Goal: Transaction & Acquisition: Book appointment/travel/reservation

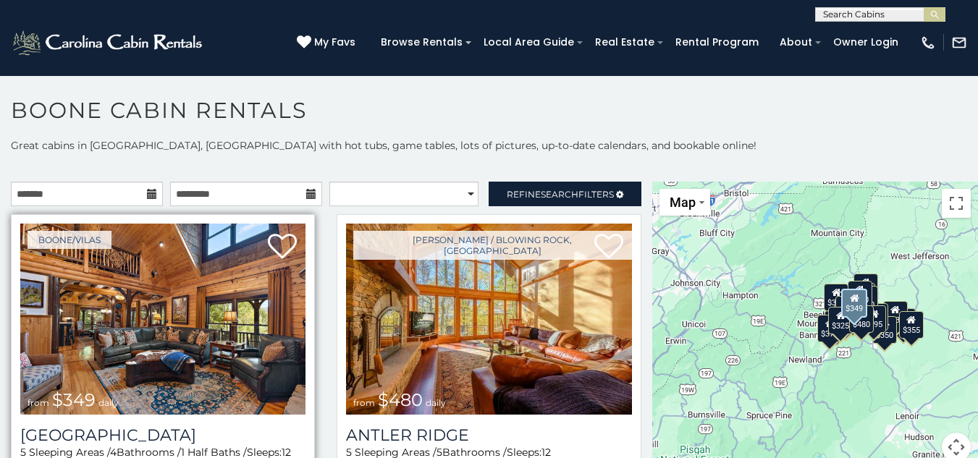
click at [214, 352] on img at bounding box center [162, 319] width 285 height 191
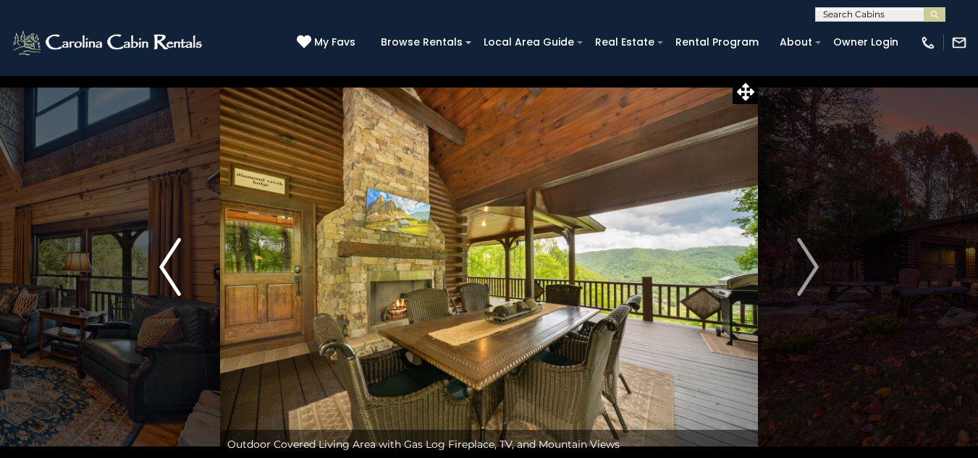
click at [169, 267] on img "Previous" at bounding box center [170, 267] width 22 height 58
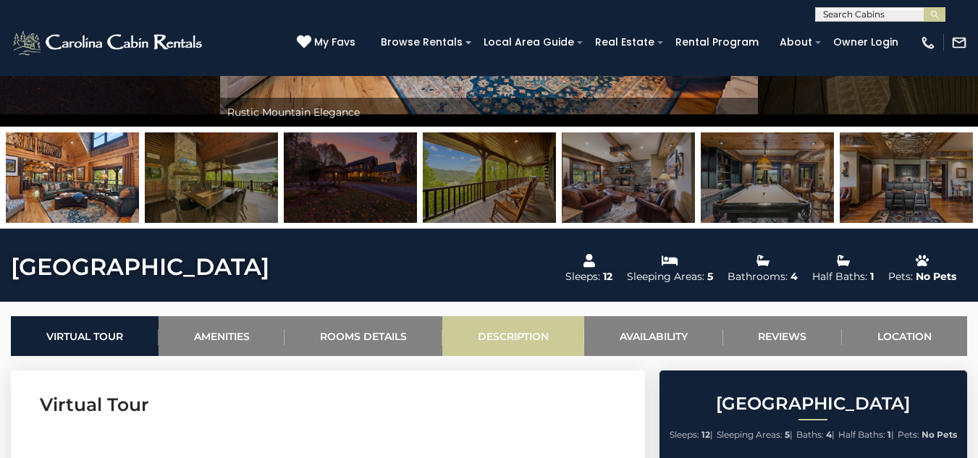
scroll to position [289, 0]
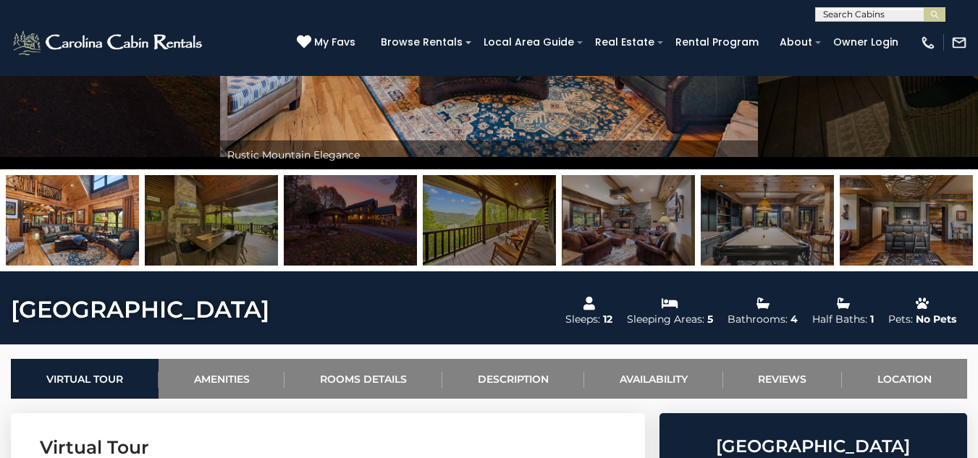
click at [317, 233] on img at bounding box center [350, 220] width 133 height 90
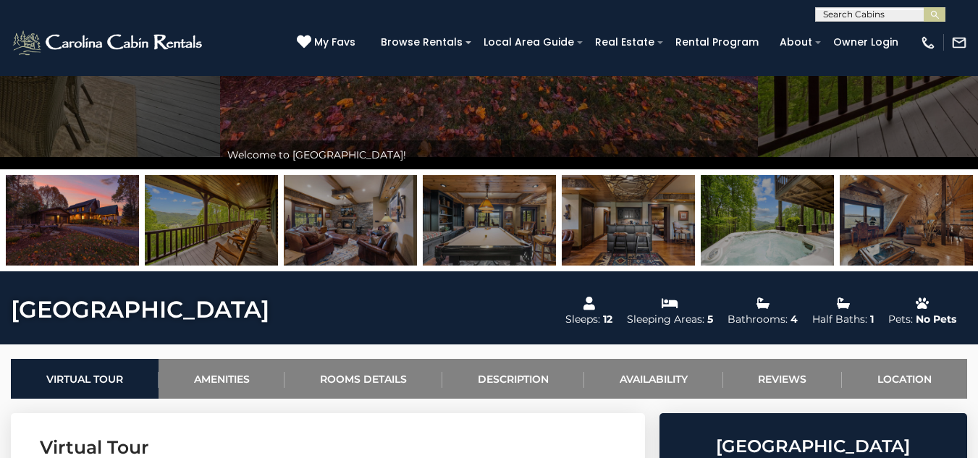
click at [248, 224] on img at bounding box center [211, 220] width 133 height 90
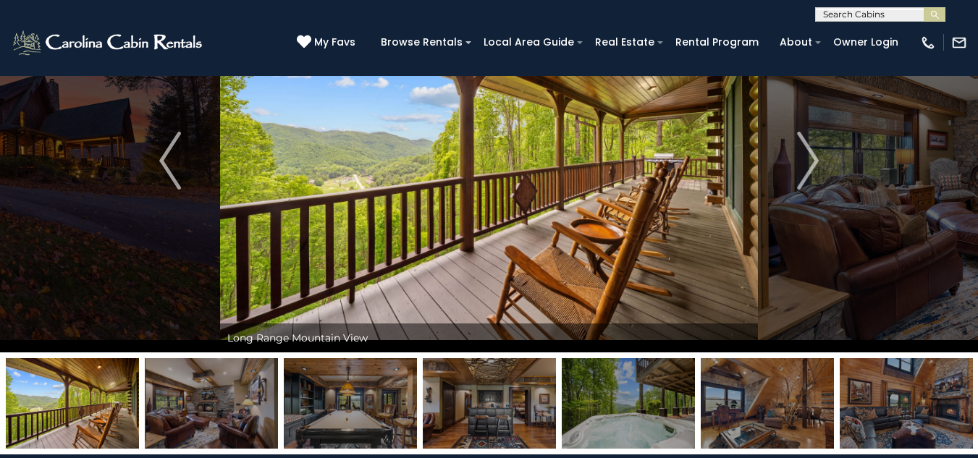
scroll to position [145, 0]
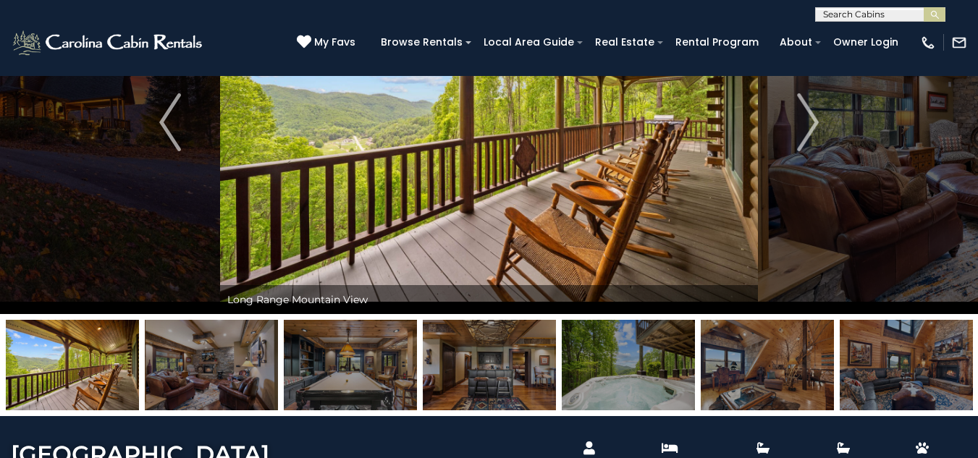
drag, startPoint x: 224, startPoint y: 367, endPoint x: 249, endPoint y: 364, distance: 25.5
click at [225, 367] on img at bounding box center [211, 365] width 133 height 90
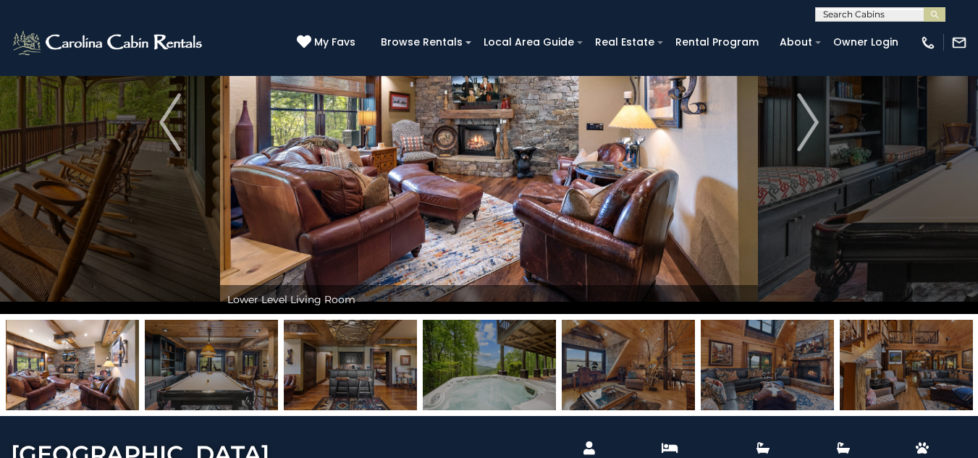
click at [212, 376] on img at bounding box center [211, 365] width 133 height 90
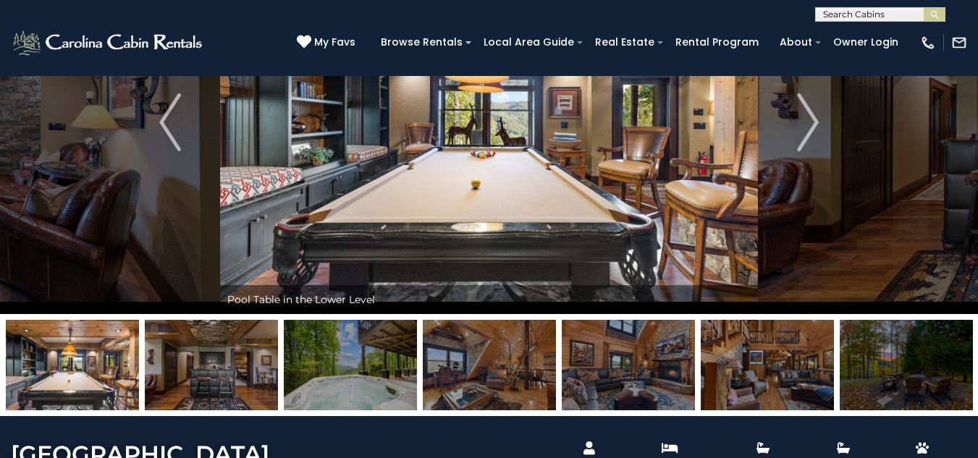
click at [224, 375] on img at bounding box center [211, 365] width 133 height 90
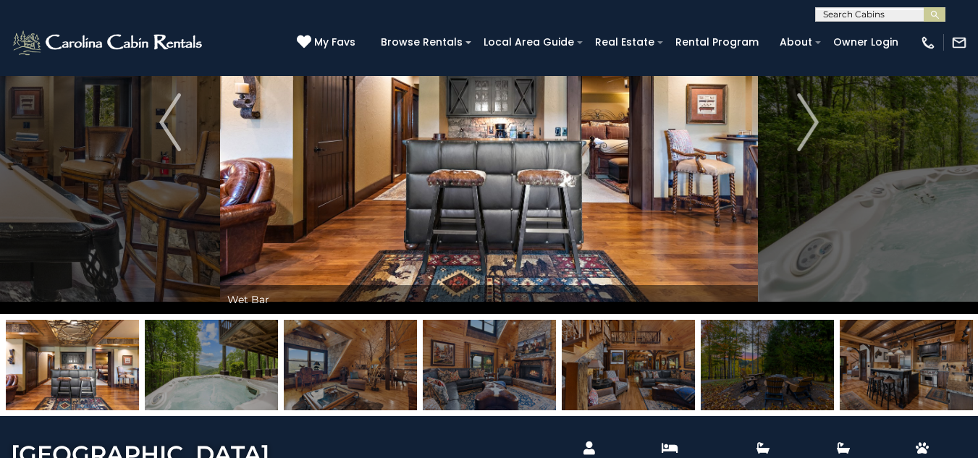
click at [331, 378] on img at bounding box center [350, 365] width 133 height 90
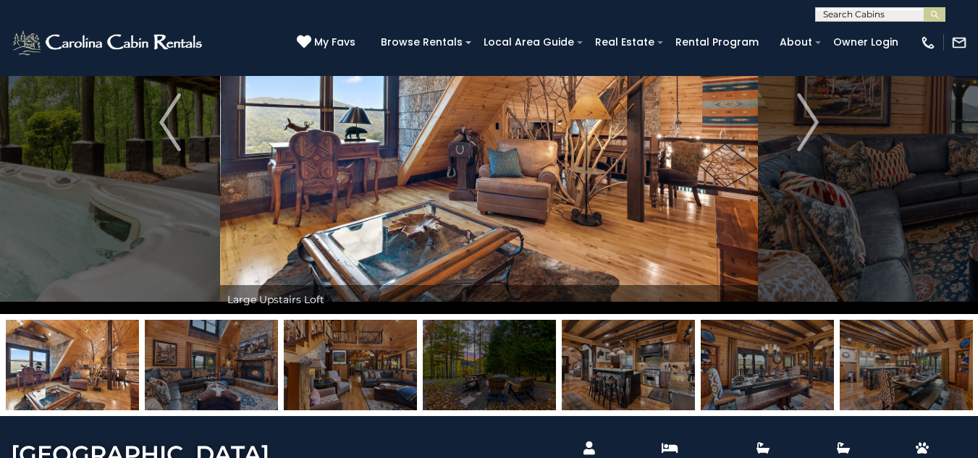
click at [244, 373] on img at bounding box center [211, 365] width 133 height 90
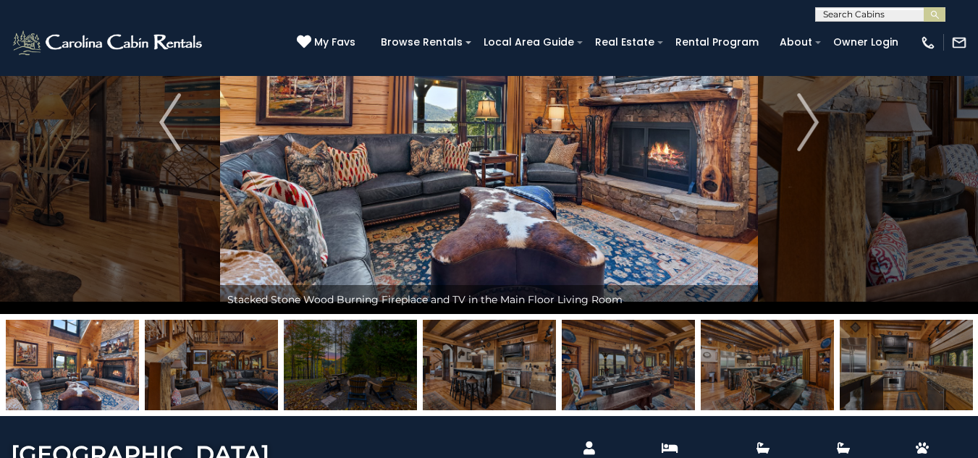
click at [190, 376] on img at bounding box center [211, 365] width 133 height 90
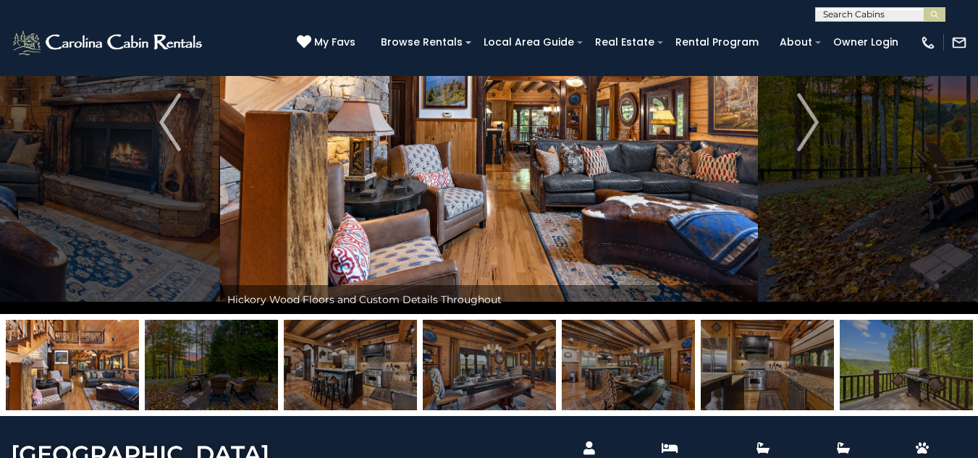
click at [233, 386] on img at bounding box center [211, 365] width 133 height 90
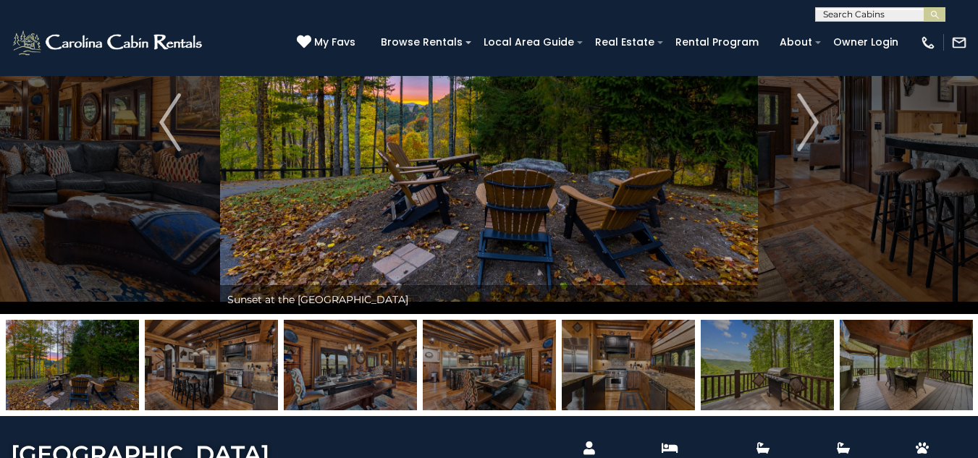
click at [318, 370] on img at bounding box center [350, 365] width 133 height 90
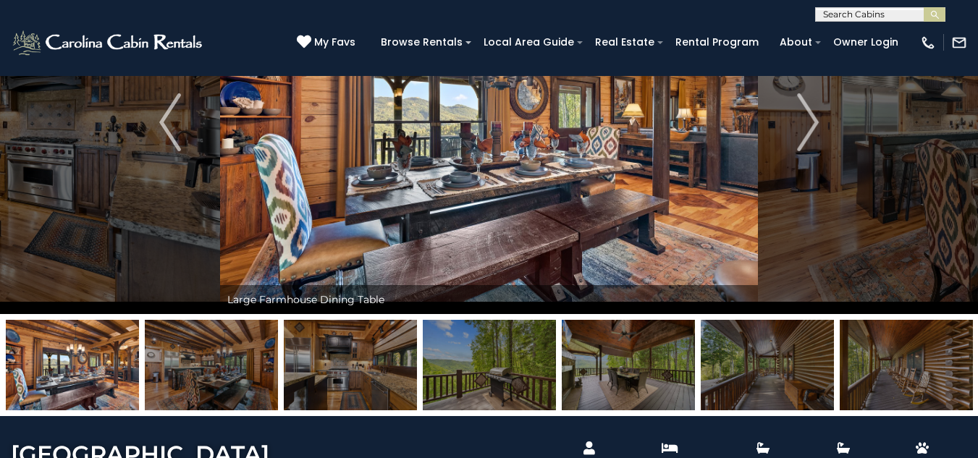
click at [360, 370] on img at bounding box center [350, 365] width 133 height 90
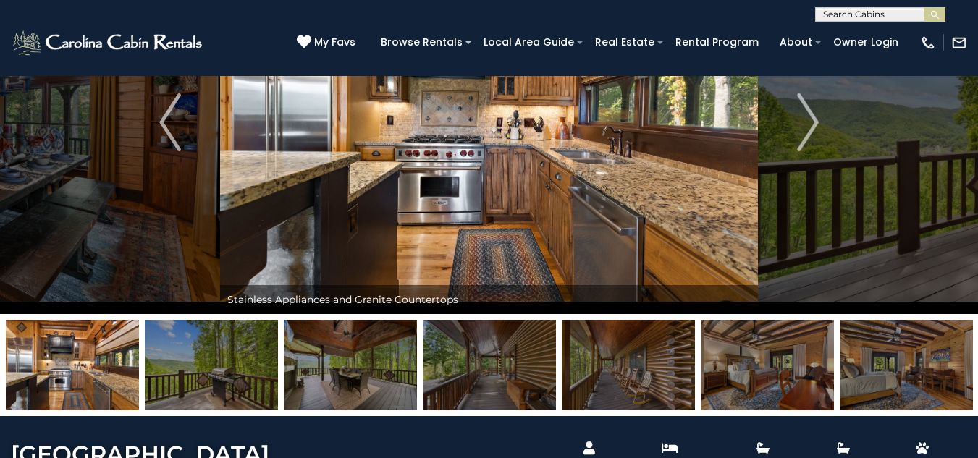
click at [207, 390] on img at bounding box center [211, 365] width 133 height 90
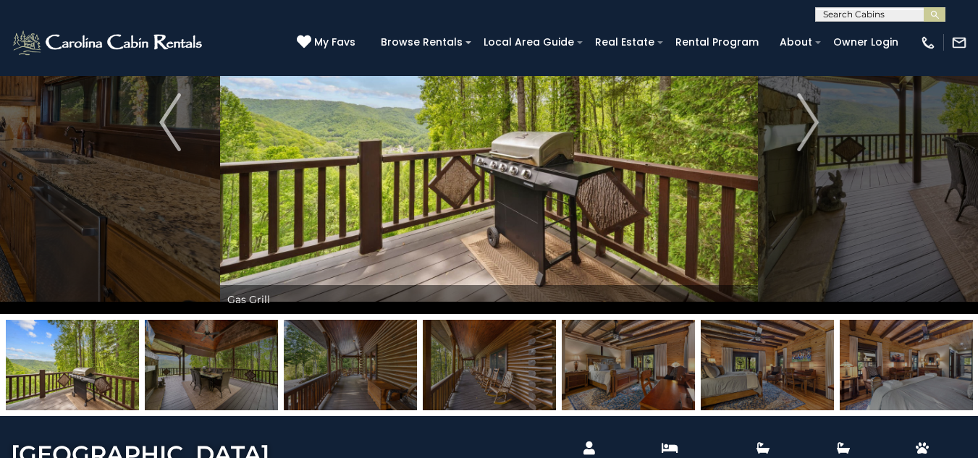
click at [227, 386] on img at bounding box center [211, 365] width 133 height 90
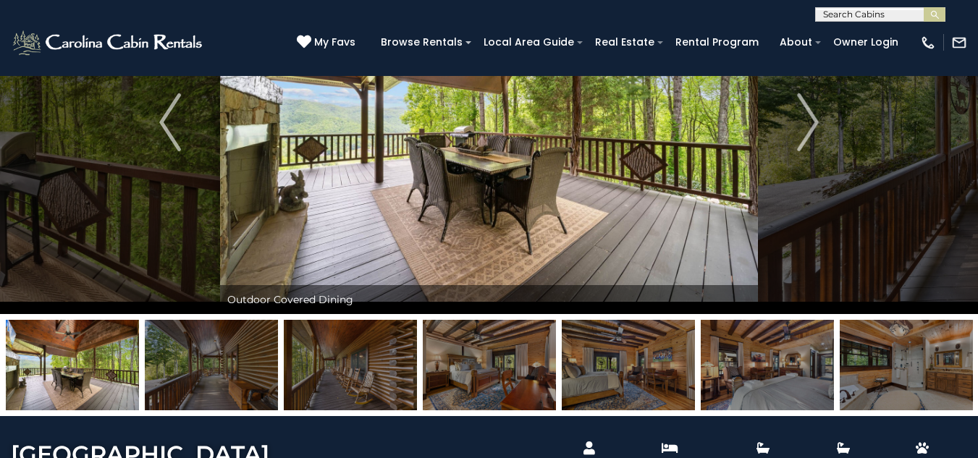
click at [232, 387] on img at bounding box center [211, 365] width 133 height 90
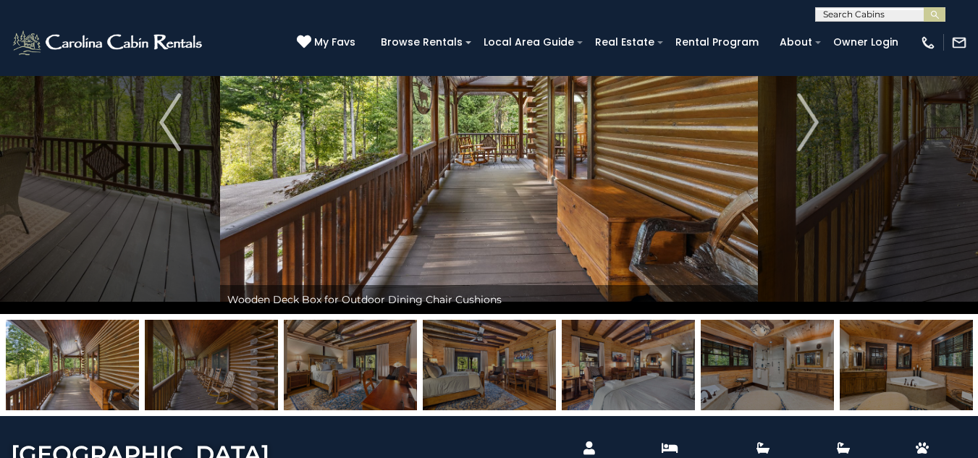
click at [339, 385] on img at bounding box center [350, 365] width 133 height 90
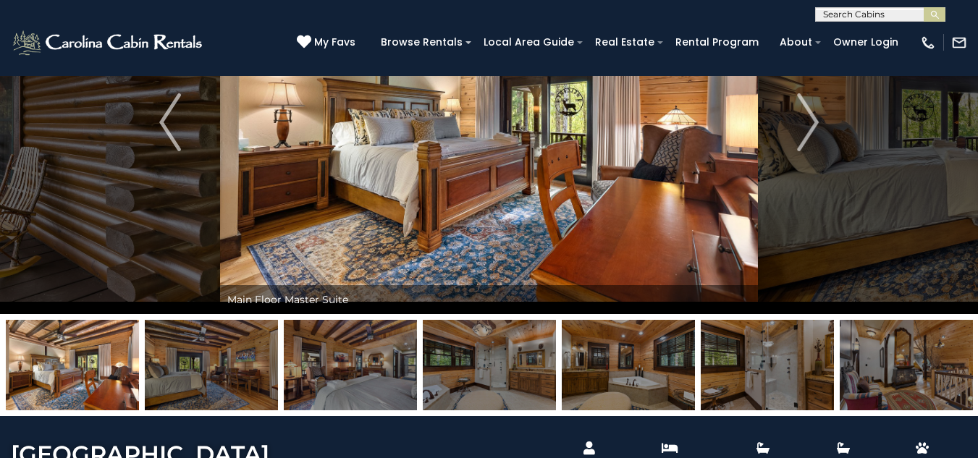
drag, startPoint x: 233, startPoint y: 392, endPoint x: 247, endPoint y: 386, distance: 15.6
click at [233, 391] on img at bounding box center [211, 365] width 133 height 90
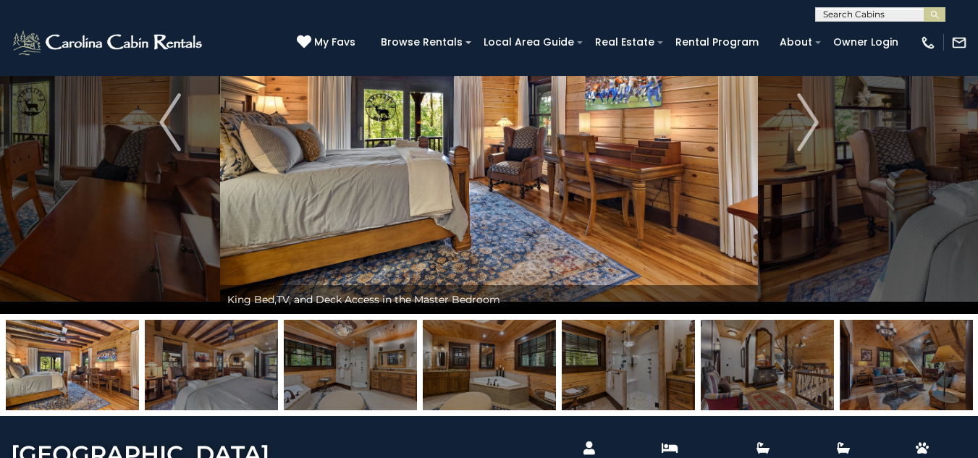
click at [273, 379] on img at bounding box center [211, 365] width 133 height 90
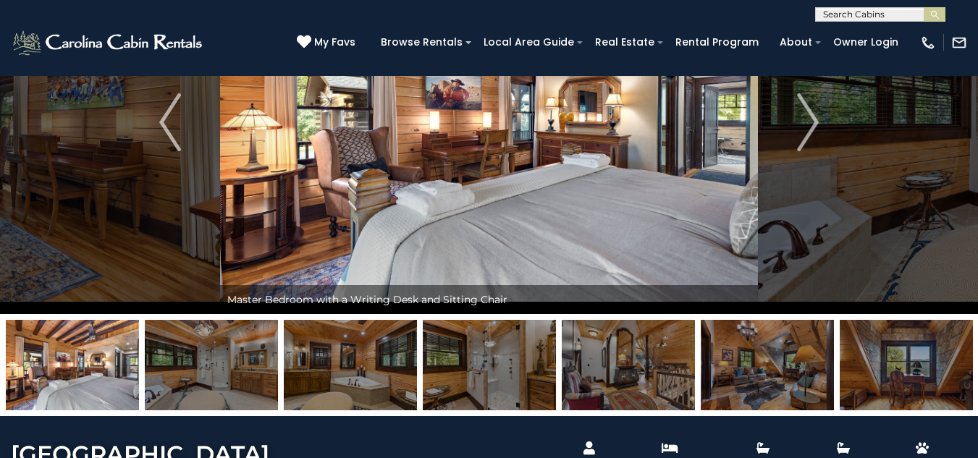
click at [255, 383] on img at bounding box center [211, 365] width 133 height 90
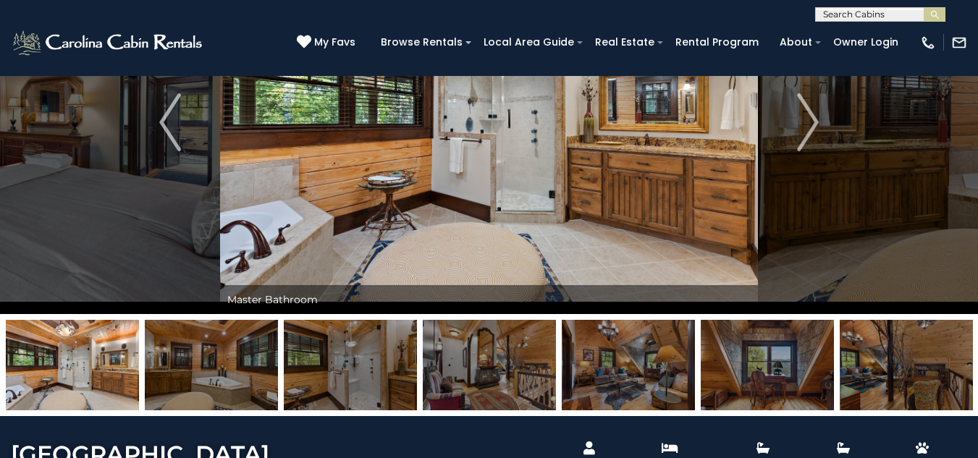
click at [225, 394] on img at bounding box center [211, 365] width 133 height 90
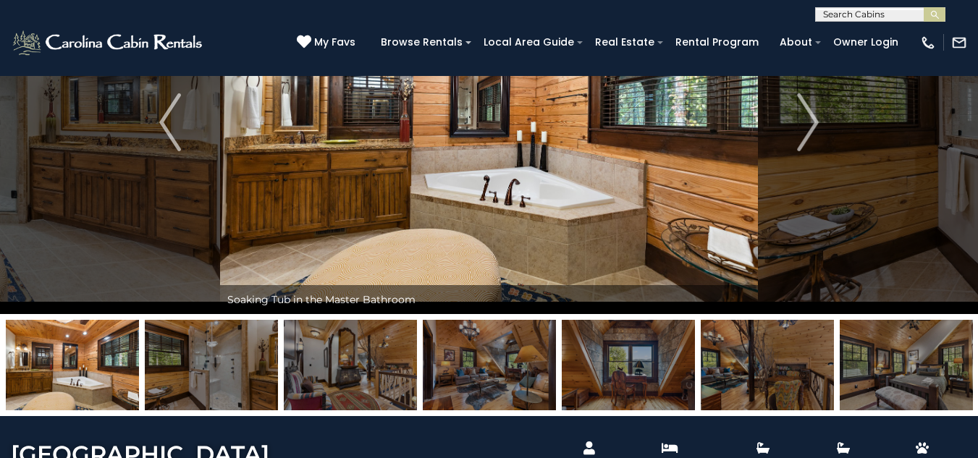
click at [249, 395] on img at bounding box center [211, 365] width 133 height 90
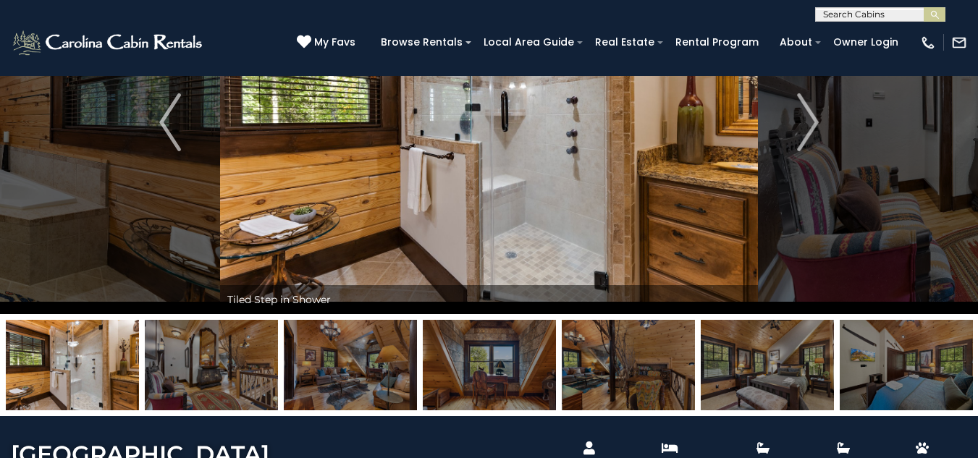
click at [230, 393] on img at bounding box center [211, 365] width 133 height 90
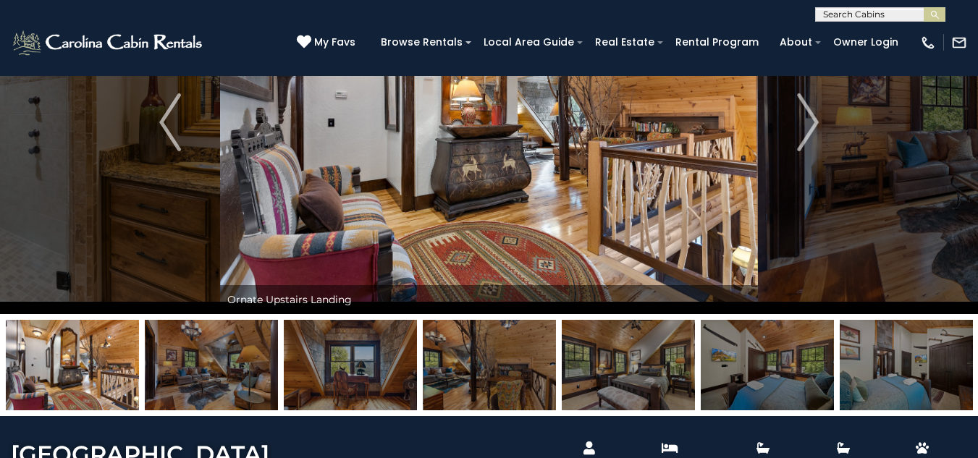
click at [249, 397] on img at bounding box center [211, 365] width 133 height 90
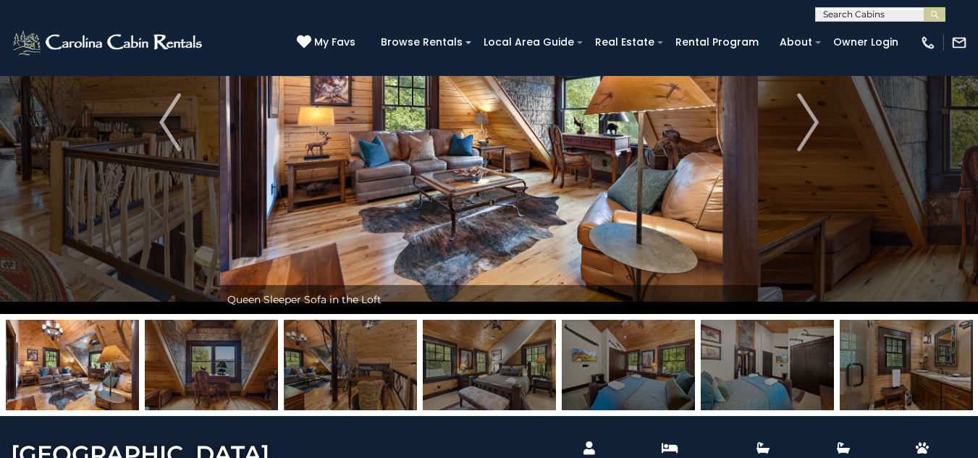
click at [250, 389] on img at bounding box center [211, 365] width 133 height 90
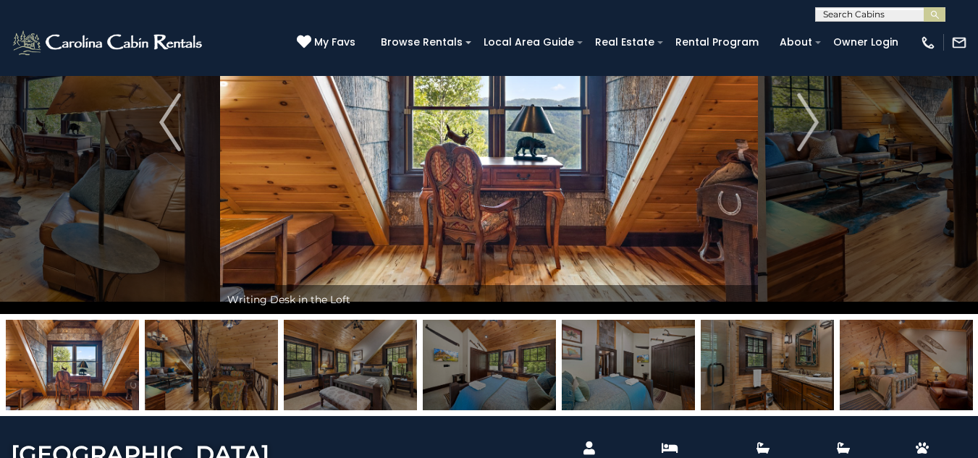
click at [254, 394] on img at bounding box center [211, 365] width 133 height 90
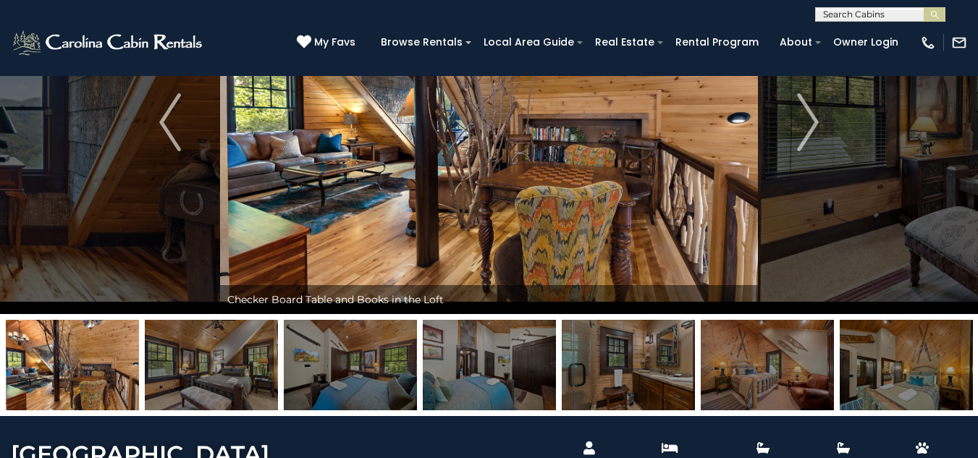
click at [247, 393] on img at bounding box center [211, 365] width 133 height 90
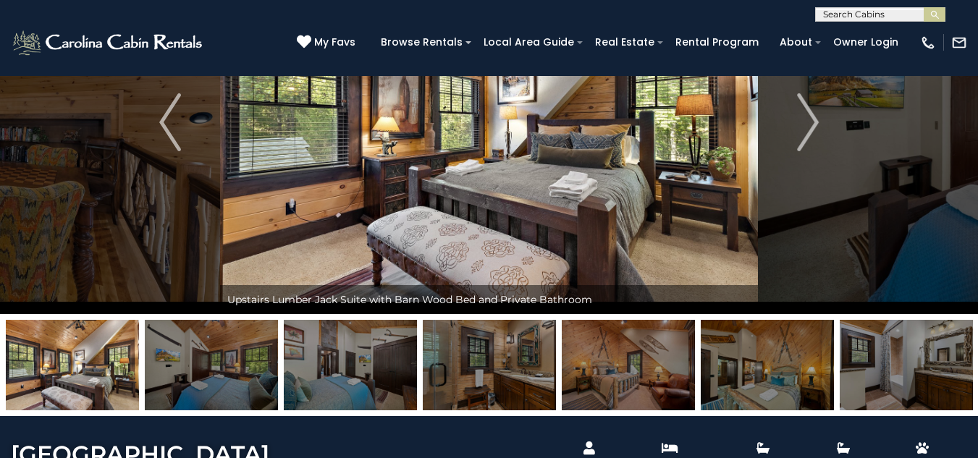
click at [313, 391] on img at bounding box center [350, 365] width 133 height 90
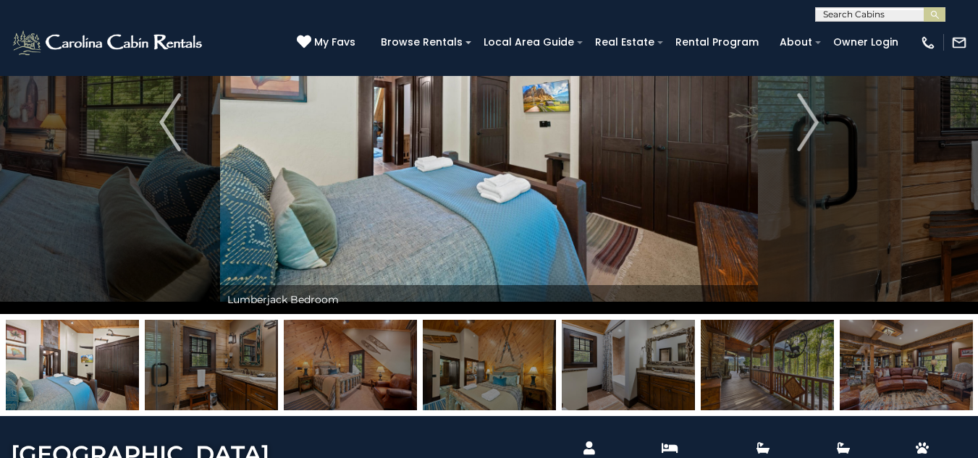
click at [241, 399] on img at bounding box center [211, 365] width 133 height 90
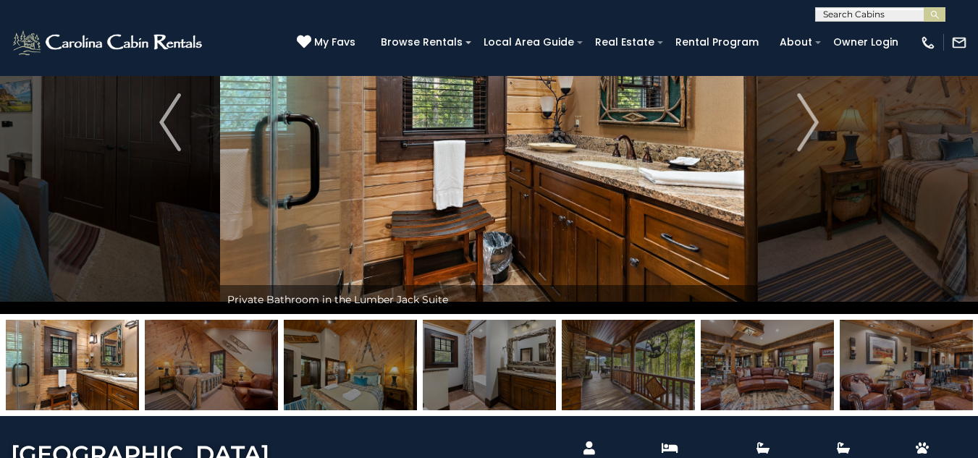
drag, startPoint x: 200, startPoint y: 397, endPoint x: 216, endPoint y: 397, distance: 15.9
click at [202, 397] on img at bounding box center [211, 365] width 133 height 90
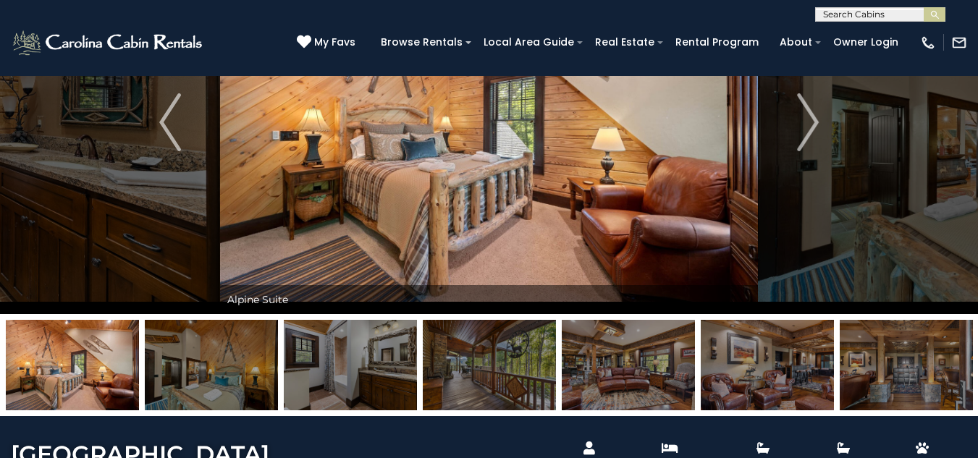
click at [205, 395] on img at bounding box center [211, 365] width 133 height 90
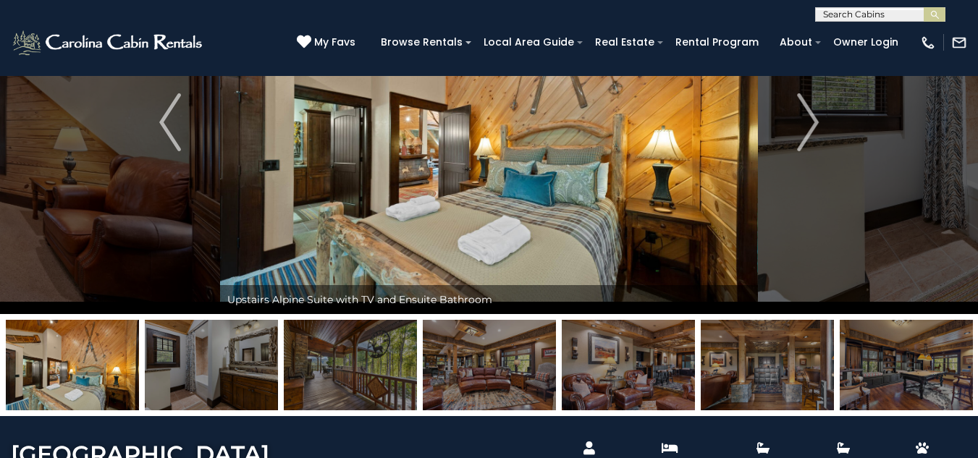
click at [240, 395] on img at bounding box center [211, 365] width 133 height 90
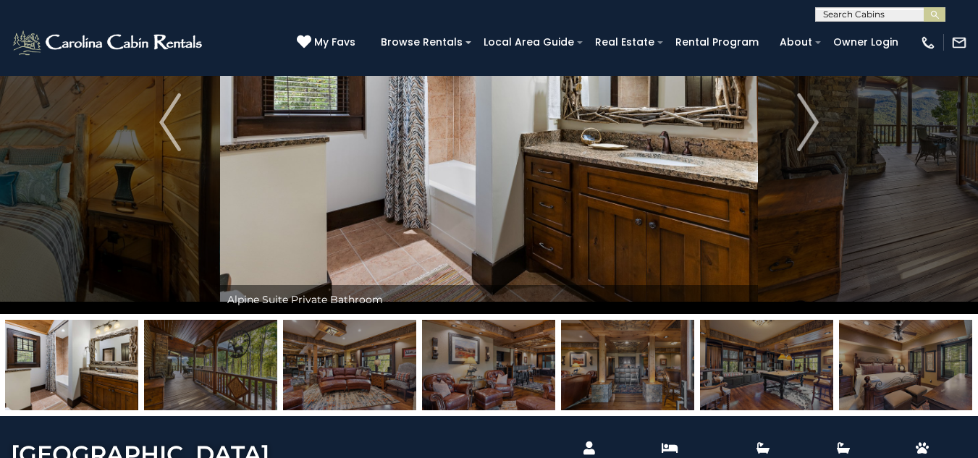
click at [230, 389] on img at bounding box center [210, 365] width 133 height 90
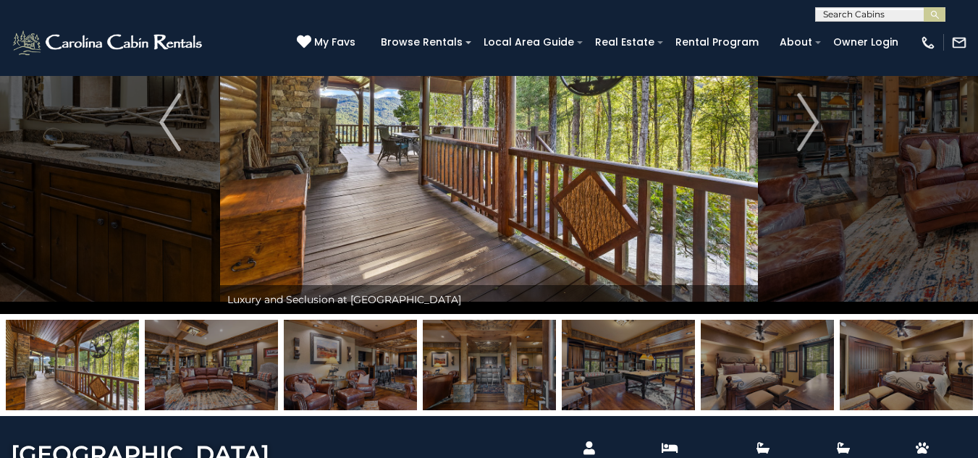
click at [271, 388] on img at bounding box center [211, 365] width 133 height 90
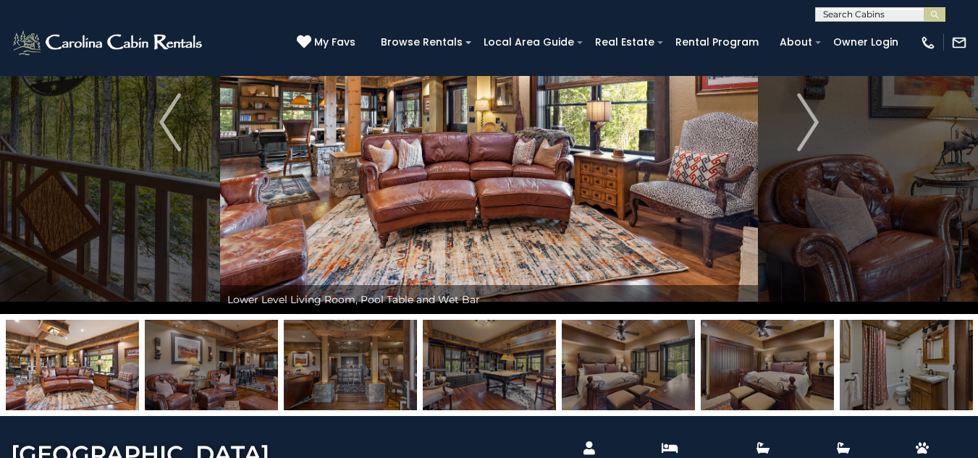
click at [221, 353] on img at bounding box center [211, 365] width 133 height 90
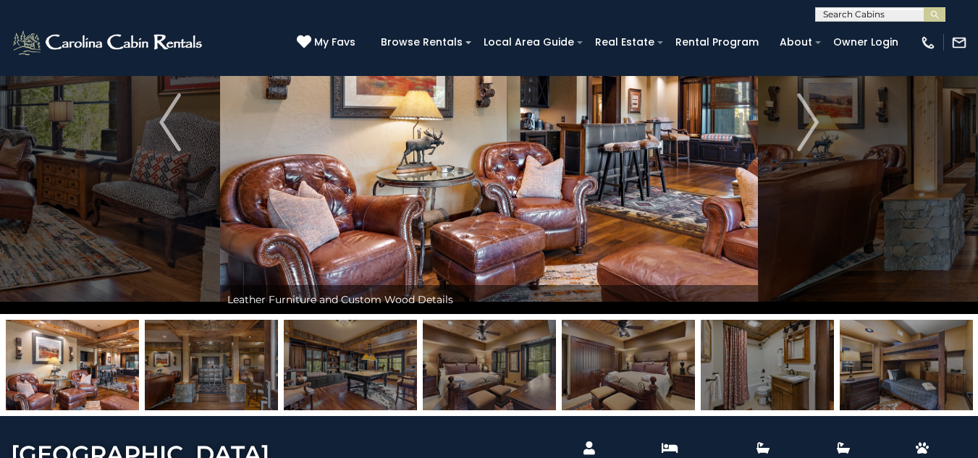
click at [210, 358] on img at bounding box center [211, 365] width 133 height 90
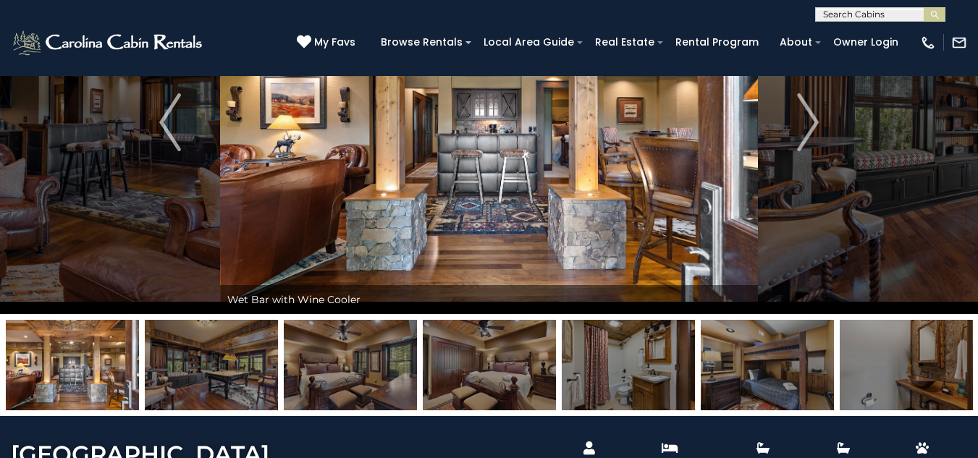
drag, startPoint x: 211, startPoint y: 362, endPoint x: 228, endPoint y: 363, distance: 16.7
click at [211, 363] on img at bounding box center [211, 365] width 133 height 90
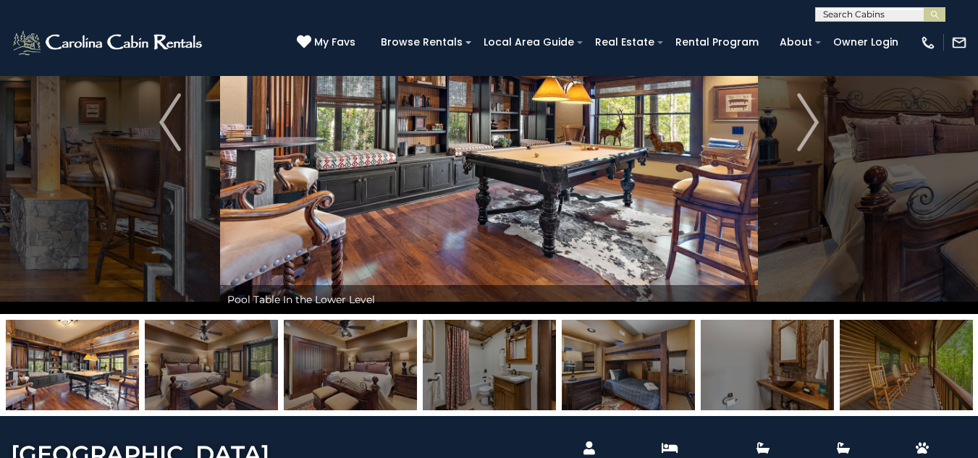
click at [239, 377] on img at bounding box center [211, 365] width 133 height 90
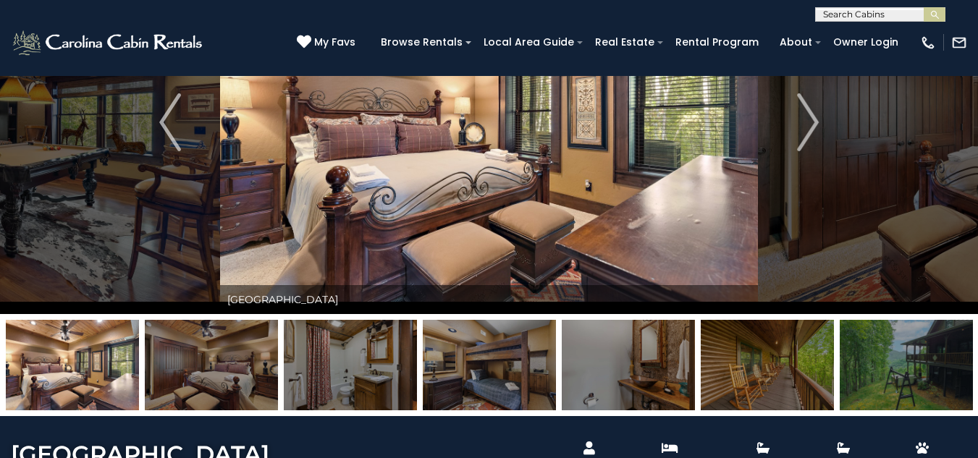
click at [184, 372] on img at bounding box center [211, 365] width 133 height 90
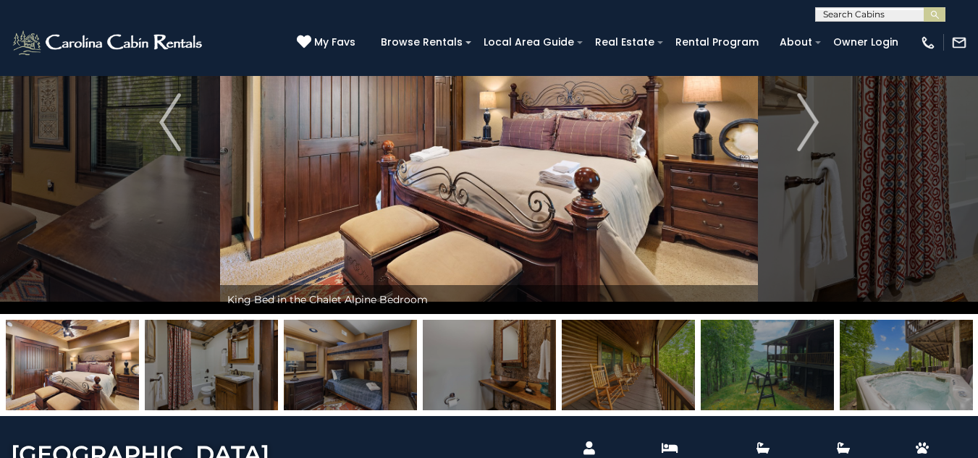
click at [200, 364] on img at bounding box center [211, 365] width 133 height 90
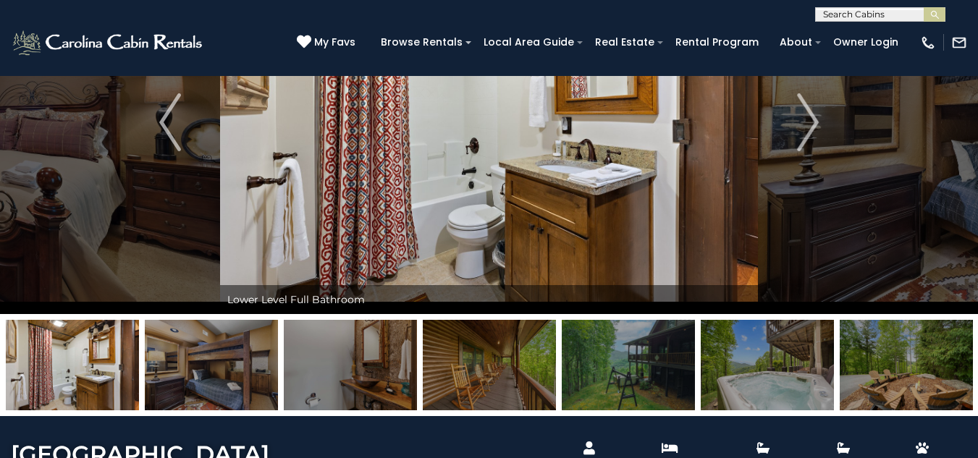
click at [235, 373] on img at bounding box center [211, 365] width 133 height 90
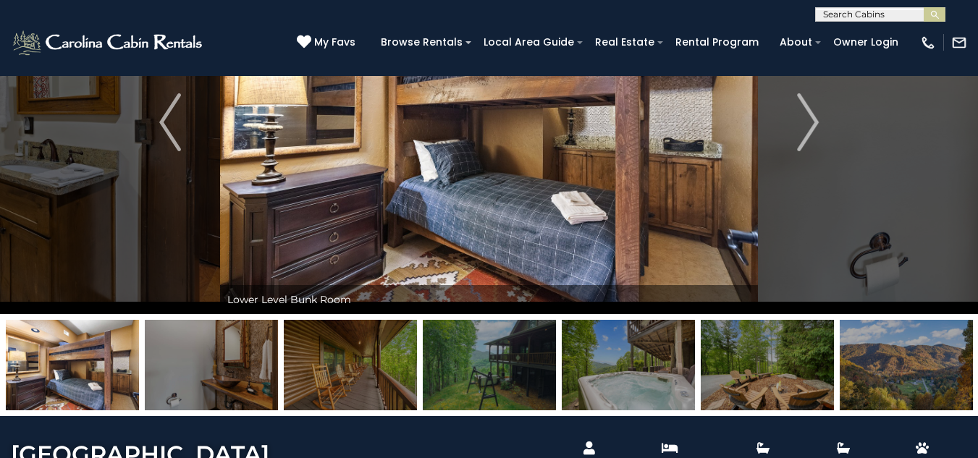
click at [245, 381] on img at bounding box center [211, 365] width 133 height 90
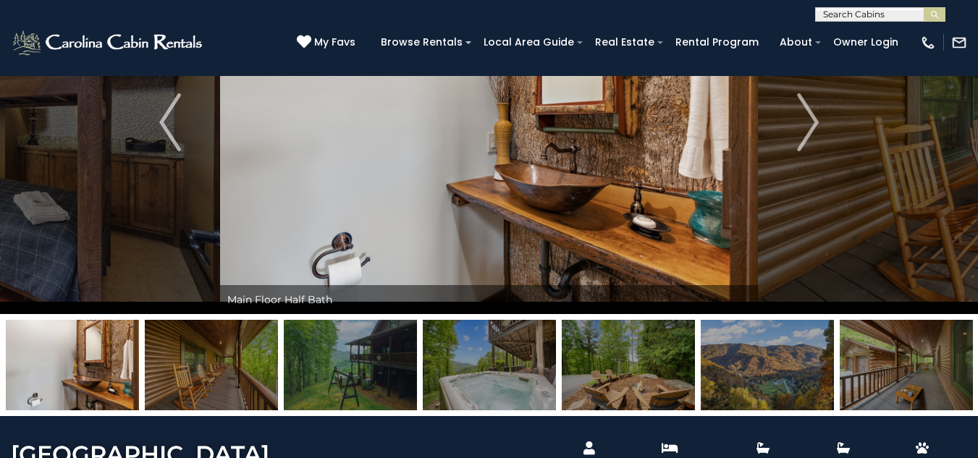
click at [242, 384] on img at bounding box center [211, 365] width 133 height 90
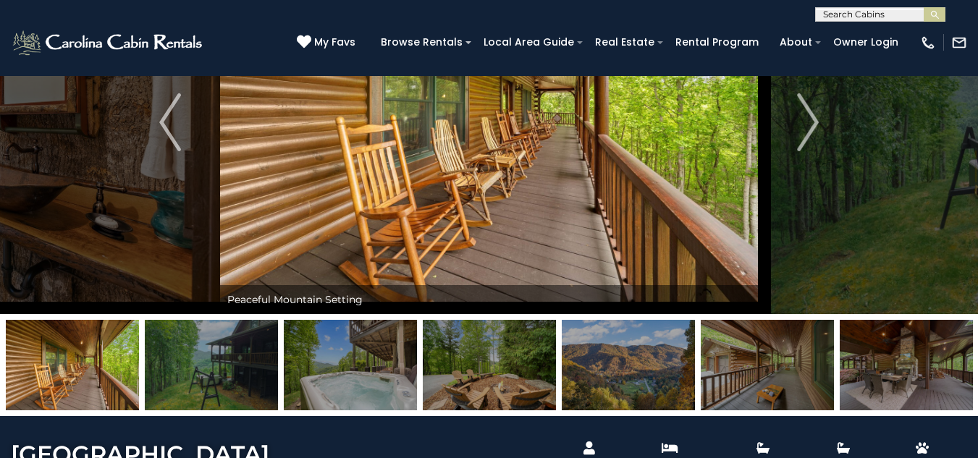
click at [252, 381] on img at bounding box center [211, 365] width 133 height 90
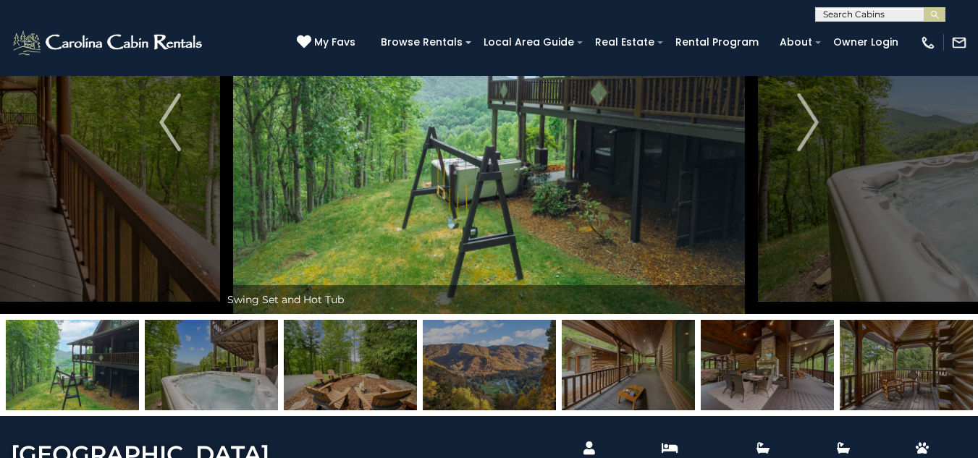
click at [246, 383] on img at bounding box center [211, 365] width 133 height 90
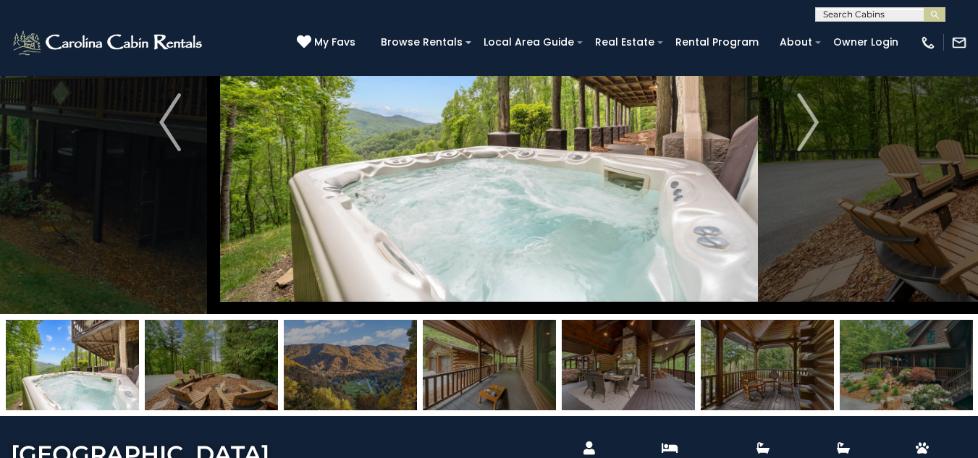
click at [288, 378] on img at bounding box center [350, 365] width 133 height 90
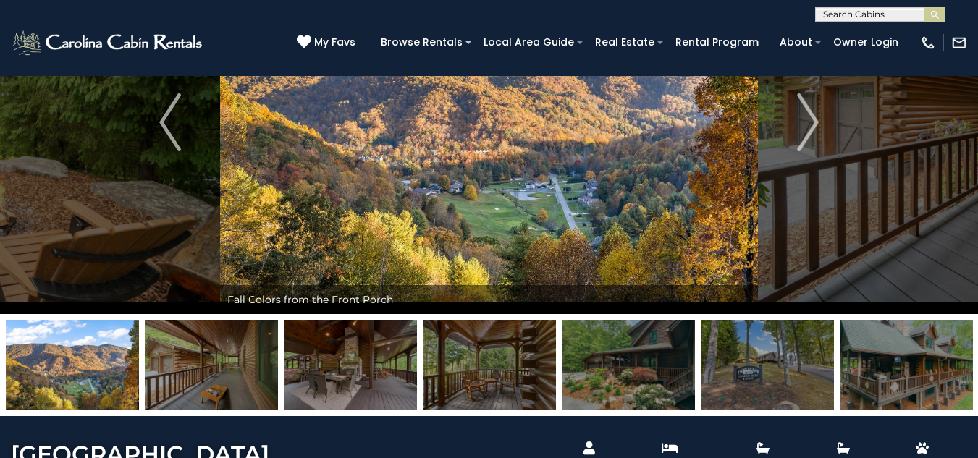
click at [877, 352] on img at bounding box center [905, 365] width 133 height 90
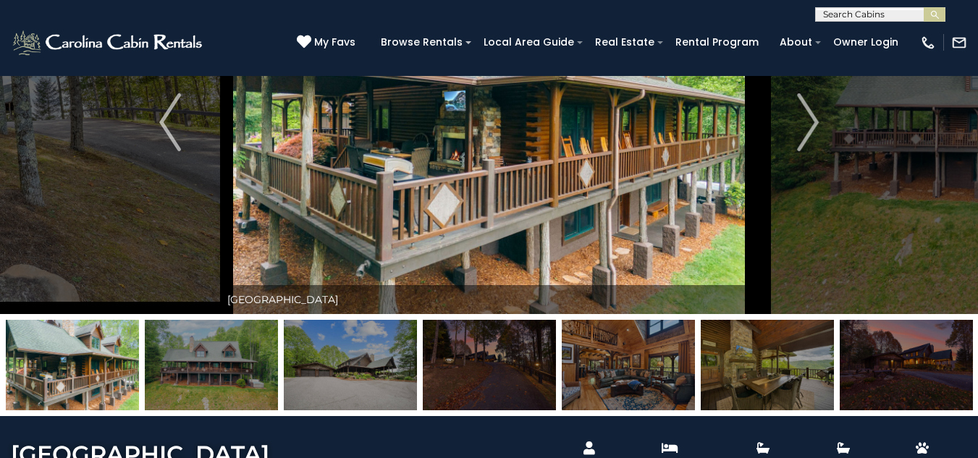
click at [192, 400] on img at bounding box center [211, 365] width 133 height 90
